Goal: Information Seeking & Learning: Learn about a topic

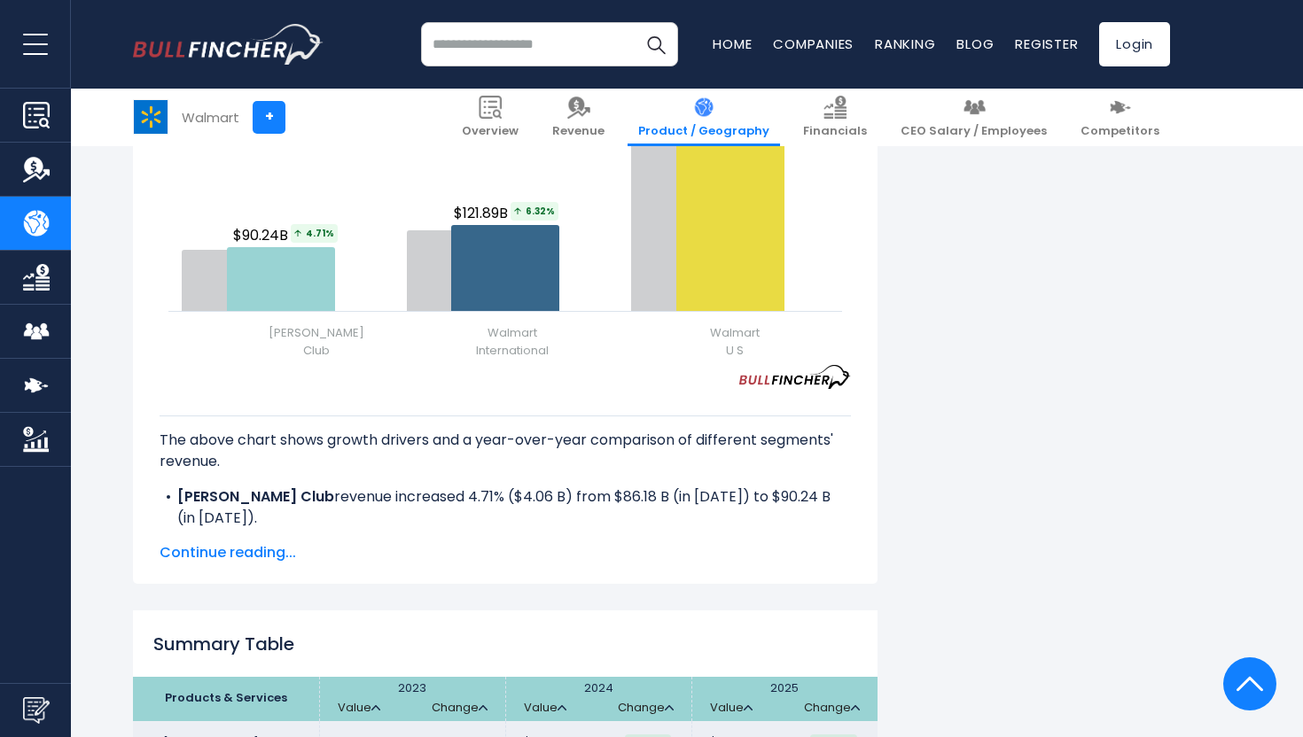
scroll to position [2545, 0]
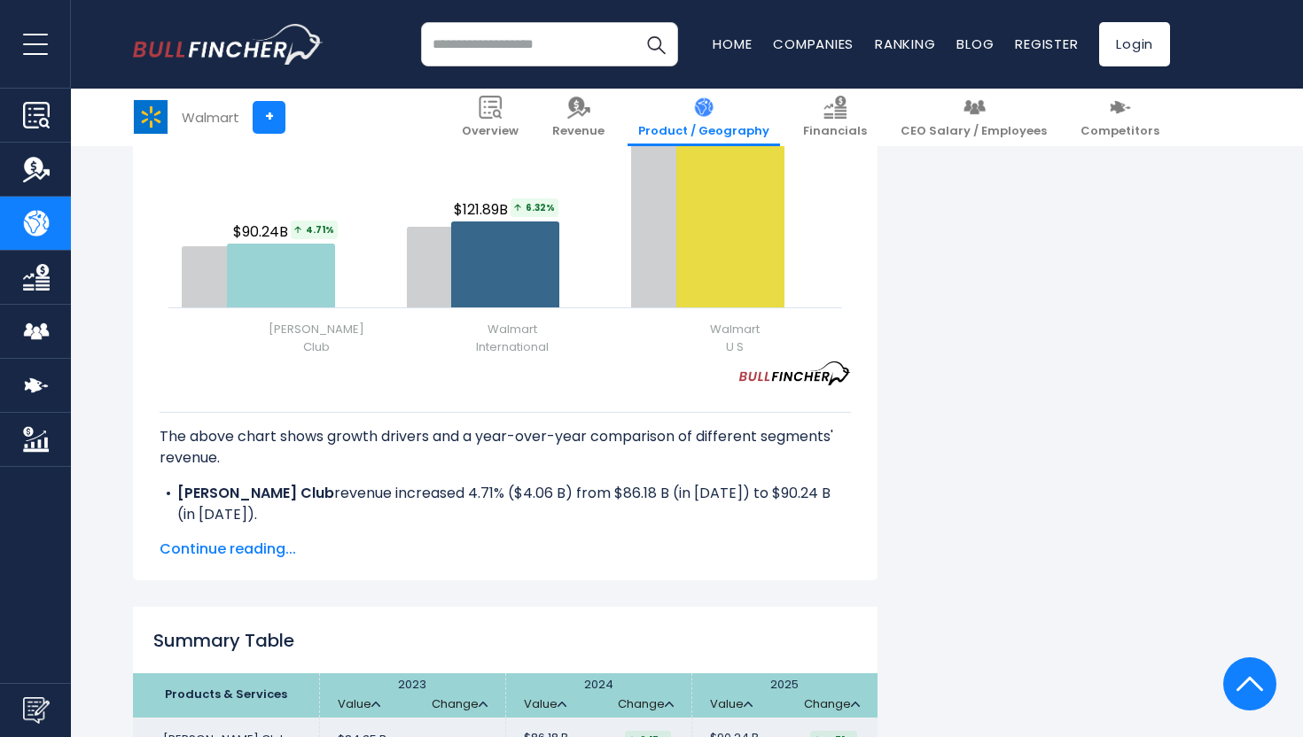
click at [250, 540] on span "Continue reading..." at bounding box center [505, 549] width 691 height 21
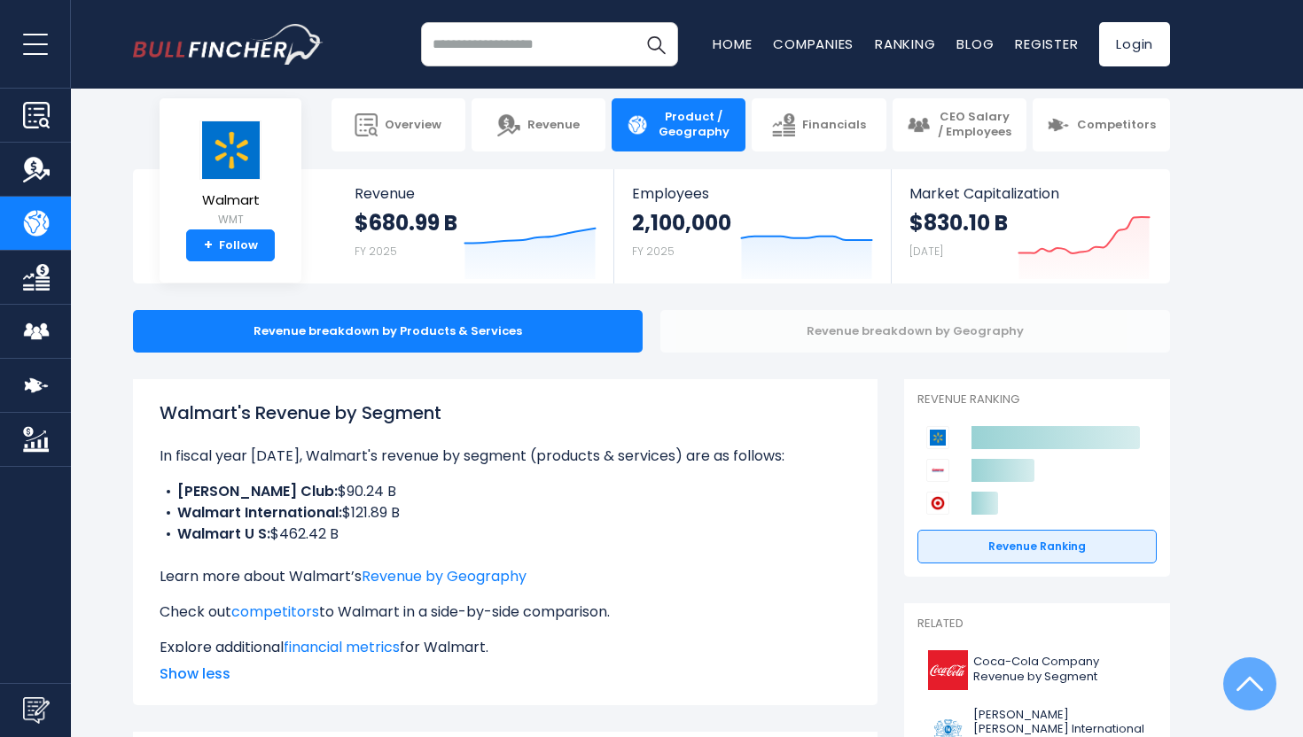
scroll to position [0, 0]
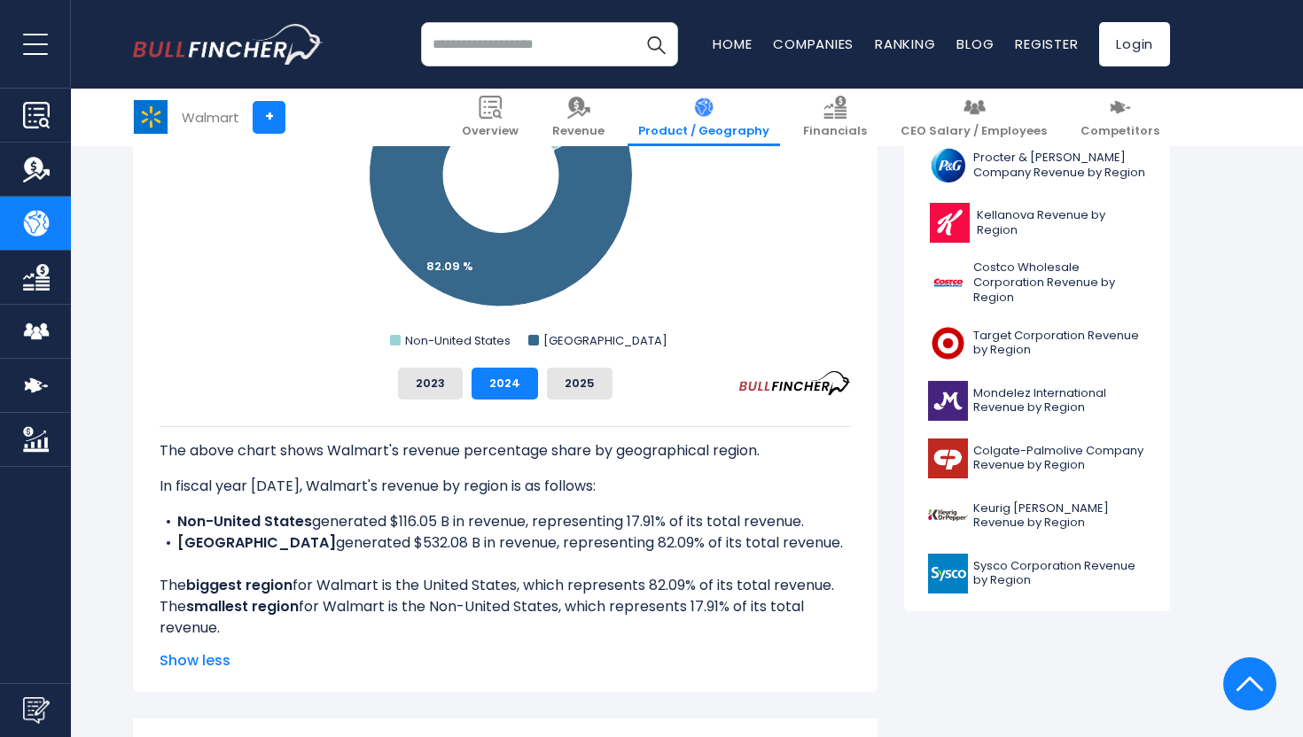
scroll to position [662, 0]
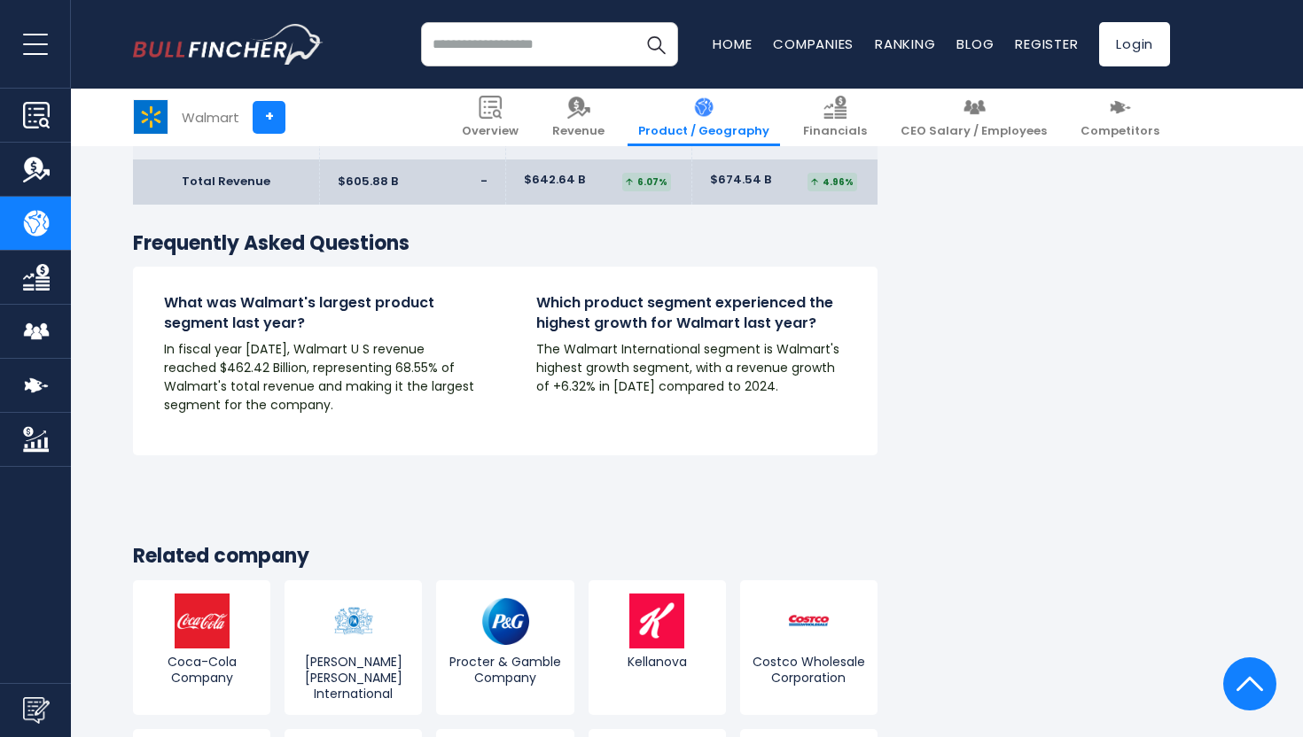
scroll to position [2822, 0]
